Goal: Information Seeking & Learning: Learn about a topic

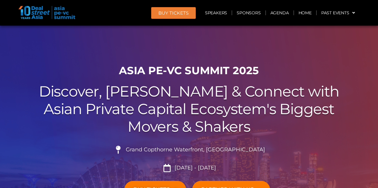
scroll to position [179, 0]
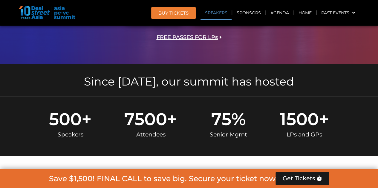
click at [220, 11] on link "Speakers" at bounding box center [215, 13] width 31 height 14
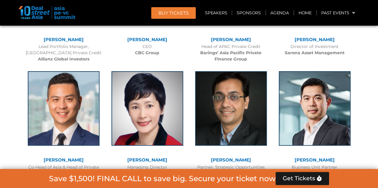
scroll to position [1066, 0]
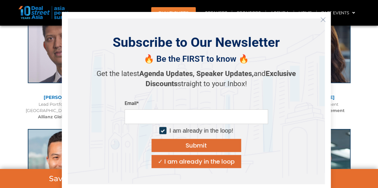
click at [323, 21] on icon "Close" at bounding box center [322, 19] width 5 height 5
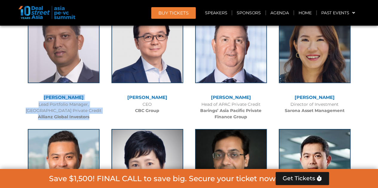
drag, startPoint x: 30, startPoint y: 95, endPoint x: 91, endPoint y: 117, distance: 65.3
click at [91, 117] on div "Sumit Bhandari Lead Portfolio Manager, Asia Private Credit Allianz Global Inves…" at bounding box center [64, 63] width 84 height 121
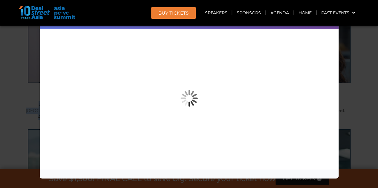
click at [349, 64] on div "Speaker Profile ×" at bounding box center [189, 94] width 378 height 188
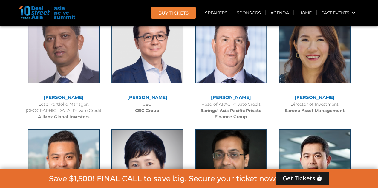
click at [58, 95] on link "[PERSON_NAME]" at bounding box center [64, 98] width 40 height 6
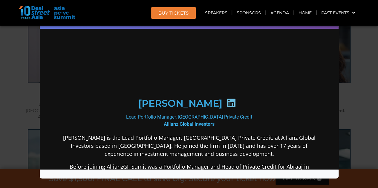
scroll to position [30, 0]
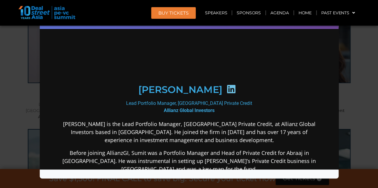
click at [226, 94] on icon at bounding box center [231, 89] width 10 height 10
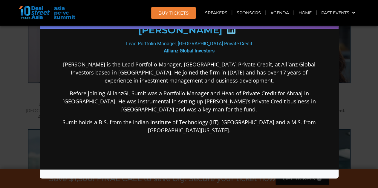
scroll to position [119, 0]
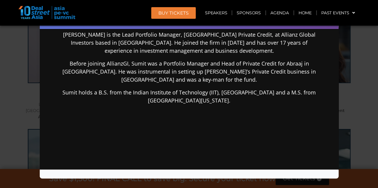
click at [25, 107] on div "Speaker Profile ×" at bounding box center [189, 94] width 378 height 188
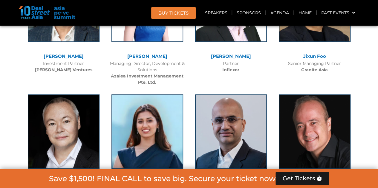
scroll to position [3335, 0]
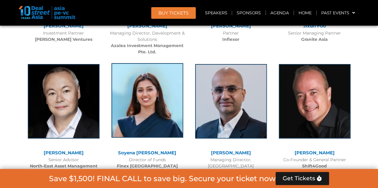
click at [147, 82] on img at bounding box center [147, 100] width 72 height 75
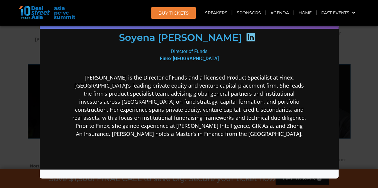
scroll to position [92, 0]
click at [364, 104] on div "Speaker Profile ×" at bounding box center [189, 94] width 378 height 188
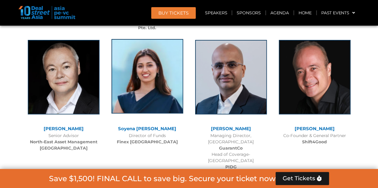
scroll to position [3365, 0]
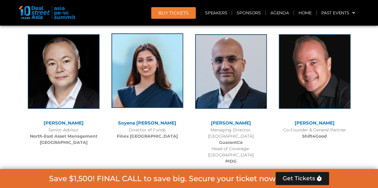
click at [137, 62] on img at bounding box center [147, 70] width 72 height 75
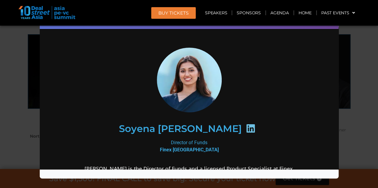
scroll to position [0, 0]
click at [188, 80] on img at bounding box center [189, 79] width 66 height 65
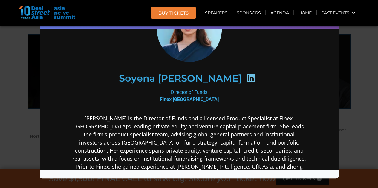
scroll to position [90, 0]
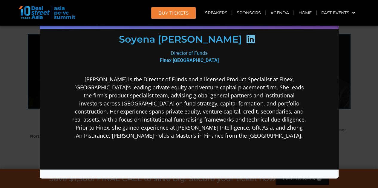
click at [357, 54] on div "Speaker Profile ×" at bounding box center [189, 94] width 378 height 188
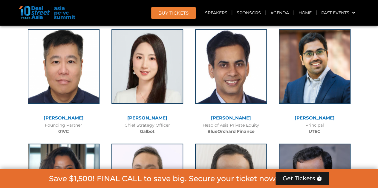
scroll to position [3514, 0]
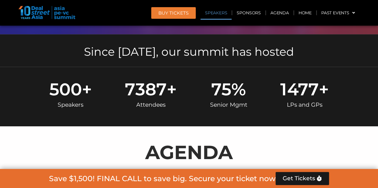
click at [214, 10] on link "Speakers" at bounding box center [215, 13] width 31 height 14
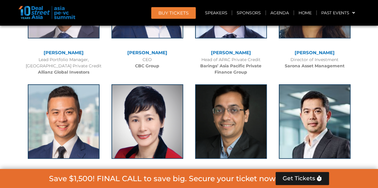
scroll to position [1066, 0]
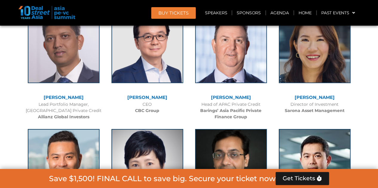
click at [68, 96] on link "[PERSON_NAME]" at bounding box center [64, 98] width 40 height 6
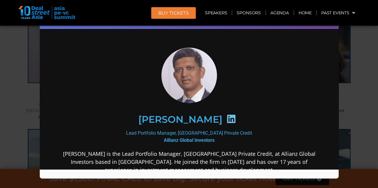
scroll to position [0, 0]
click at [228, 117] on icon at bounding box center [231, 119] width 10 height 10
